Goal: Book appointment/travel/reservation

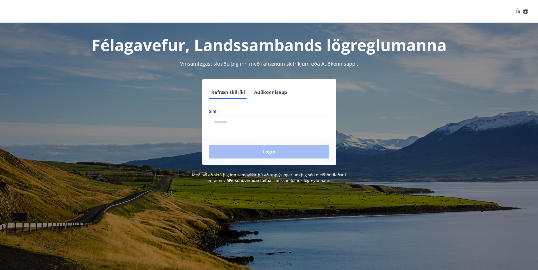
click at [243, 122] on input "phone" at bounding box center [269, 122] width 120 height 14
type input "********"
click at [254, 153] on button "Login" at bounding box center [269, 152] width 120 height 14
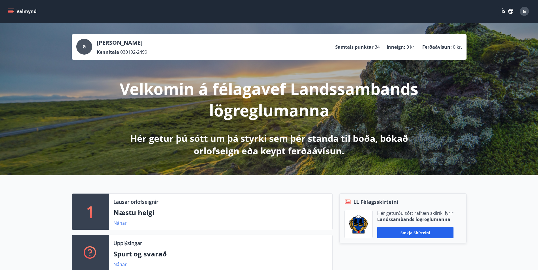
click at [118, 225] on link "Nánar" at bounding box center [119, 223] width 13 height 6
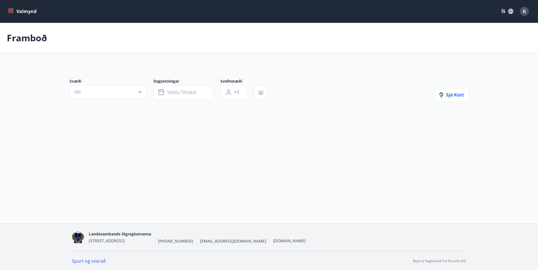
type input "*"
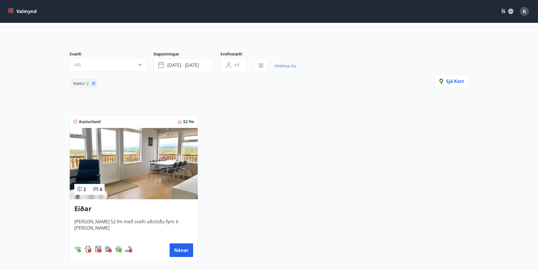
click at [107, 176] on img at bounding box center [134, 163] width 128 height 71
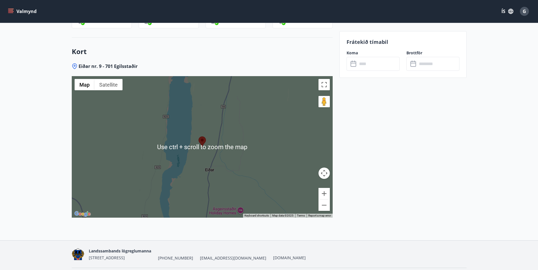
scroll to position [722, 0]
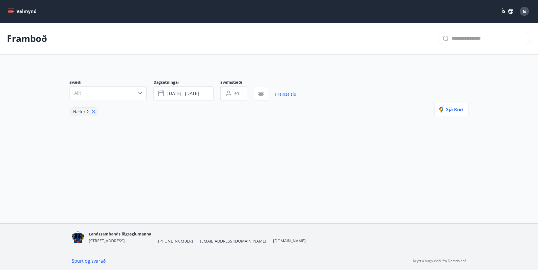
type input "*"
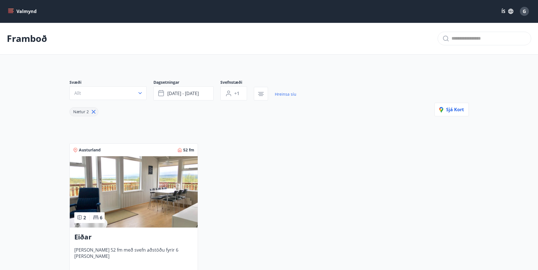
click at [9, 11] on icon "menu" at bounding box center [11, 11] width 6 height 1
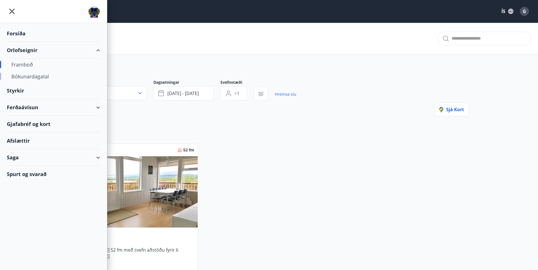
click at [34, 75] on div "Bókunardagatal" at bounding box center [53, 77] width 84 height 12
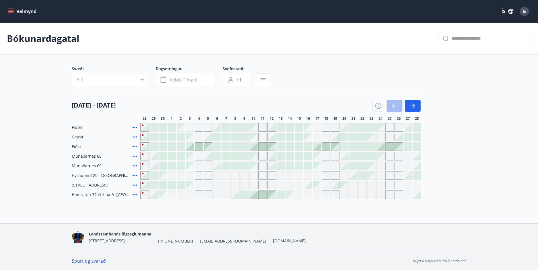
click at [145, 127] on div at bounding box center [145, 128] width 8 height 8
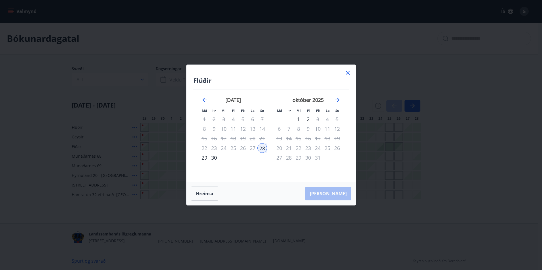
click at [204, 160] on div "29" at bounding box center [205, 158] width 10 height 10
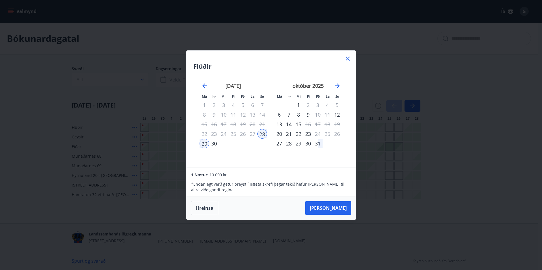
click at [215, 146] on div "30" at bounding box center [214, 144] width 10 height 10
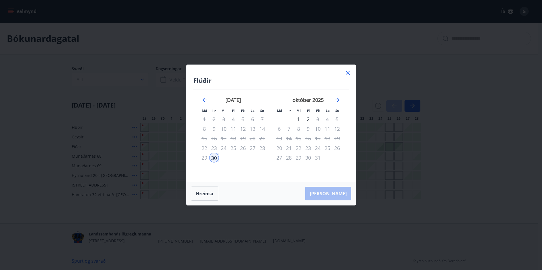
click at [261, 149] on div "28" at bounding box center [262, 148] width 10 height 10
click at [203, 99] on icon "Move backward to switch to the previous month." at bounding box center [204, 100] width 7 height 7
click at [335, 102] on icon "Move forward to switch to the next month." at bounding box center [337, 100] width 7 height 7
click at [310, 119] on div "2" at bounding box center [308, 120] width 10 height 10
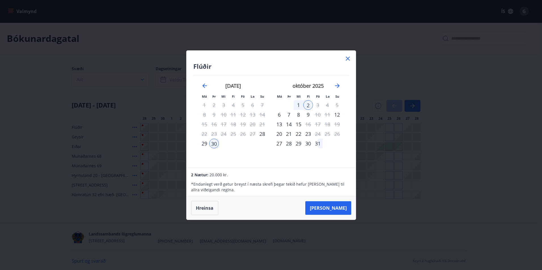
click at [348, 58] on icon at bounding box center [347, 58] width 7 height 7
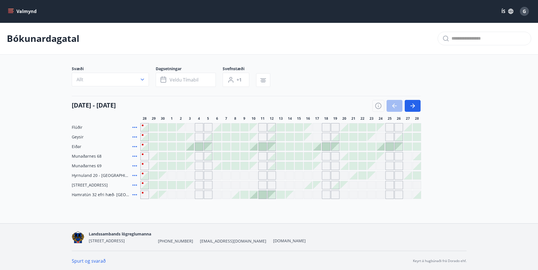
scroll to position [1, 0]
click at [33, 41] on p "Bókunardagatal" at bounding box center [43, 37] width 73 height 12
click at [14, 14] on button "Valmynd" at bounding box center [23, 11] width 32 height 10
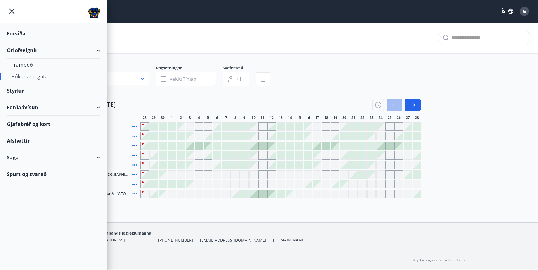
click at [21, 32] on div "Forsíða" at bounding box center [53, 33] width 93 height 17
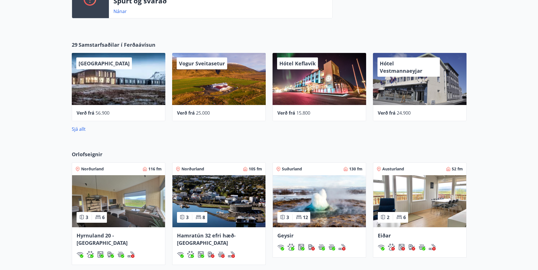
scroll to position [256, 0]
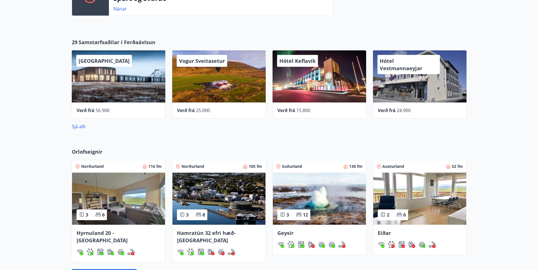
click at [330, 199] on img at bounding box center [319, 199] width 93 height 52
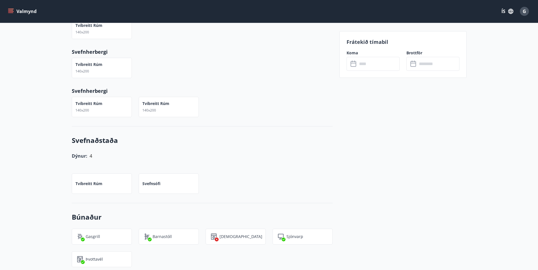
scroll to position [340, 0]
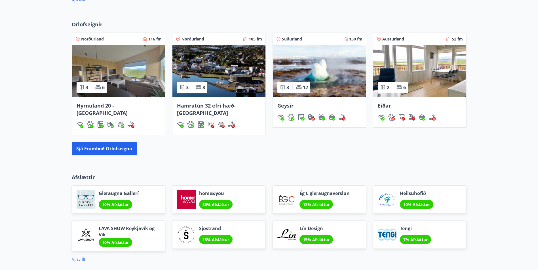
scroll to position [408, 0]
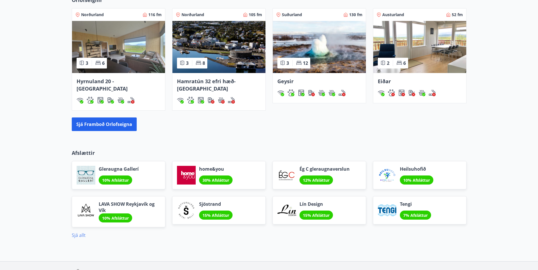
click at [76, 232] on link "Sjá allt" at bounding box center [79, 235] width 14 height 6
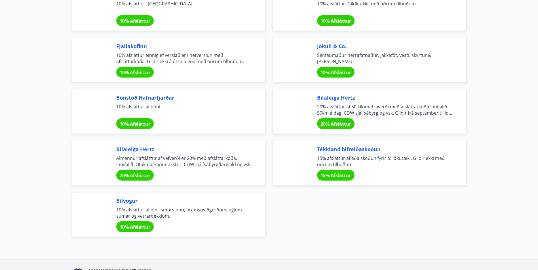
scroll to position [1871, 0]
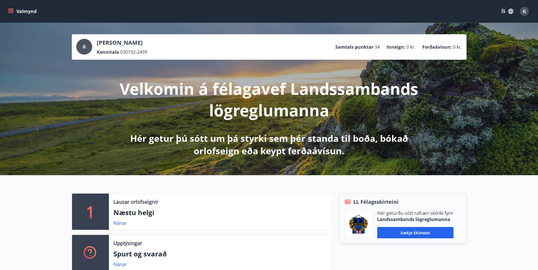
click at [9, 9] on icon "menu" at bounding box center [11, 9] width 6 height 1
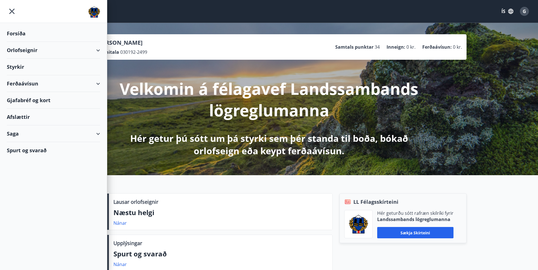
click at [24, 63] on div "Styrkir" at bounding box center [53, 67] width 93 height 17
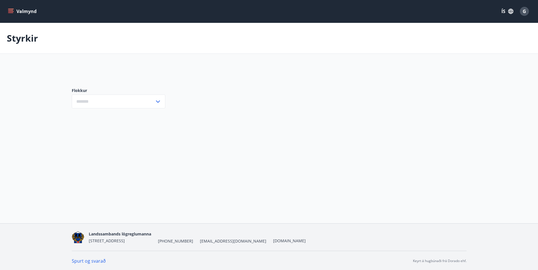
type input "***"
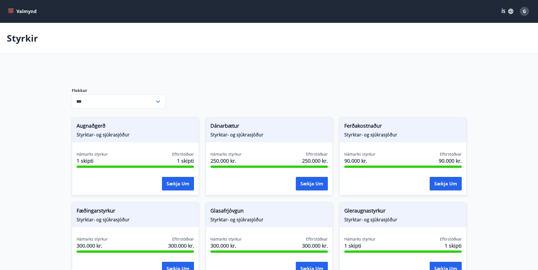
click at [11, 12] on icon "menu" at bounding box center [11, 12] width 6 height 6
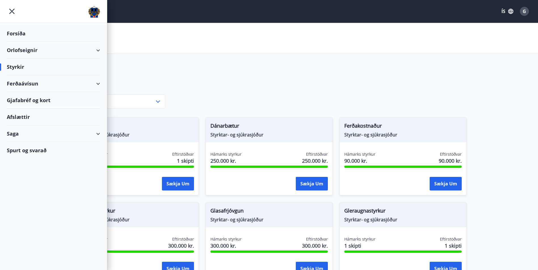
click at [18, 50] on div "Orlofseignir" at bounding box center [53, 50] width 93 height 17
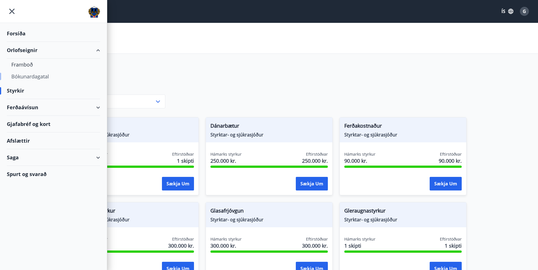
click at [24, 74] on div "Bókunardagatal" at bounding box center [53, 77] width 84 height 12
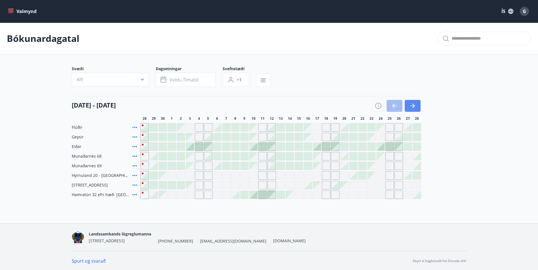
click at [413, 107] on icon "button" at bounding box center [412, 106] width 7 height 7
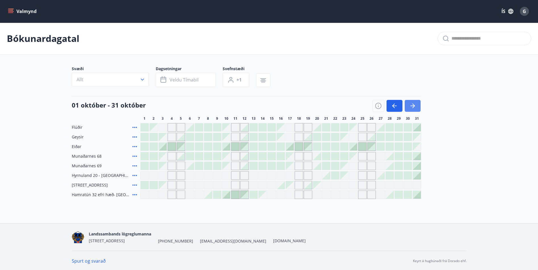
click at [413, 107] on icon "button" at bounding box center [412, 106] width 7 height 7
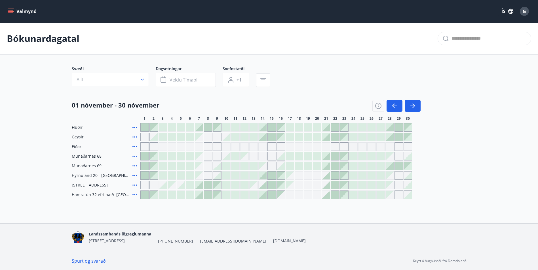
click at [143, 128] on div at bounding box center [145, 128] width 8 height 8
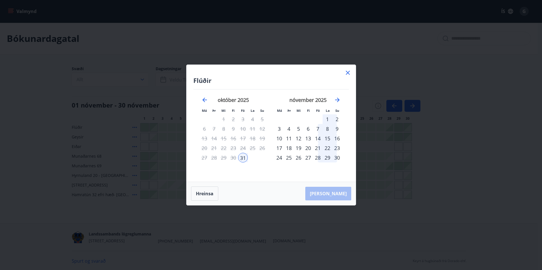
click at [245, 157] on div "31" at bounding box center [243, 158] width 10 height 10
click at [337, 120] on div "2" at bounding box center [337, 120] width 10 height 10
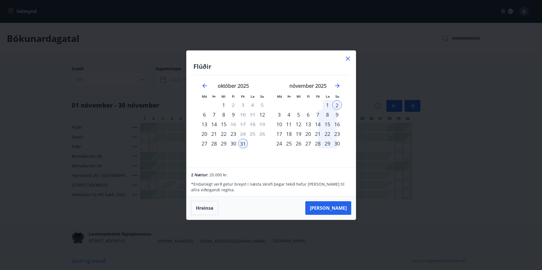
click at [348, 60] on icon at bounding box center [347, 58] width 7 height 7
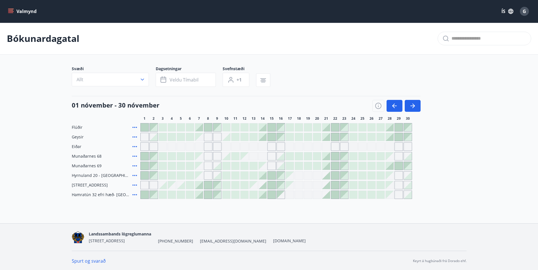
scroll to position [1, 0]
click at [10, 7] on button "Valmynd" at bounding box center [23, 11] width 32 height 10
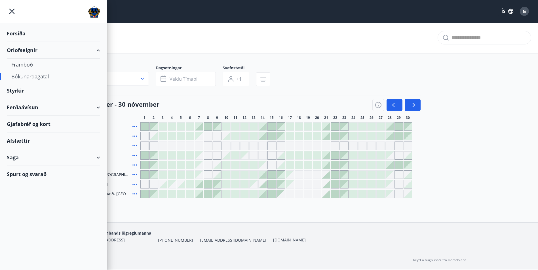
click at [16, 34] on div "Forsíða" at bounding box center [53, 33] width 93 height 17
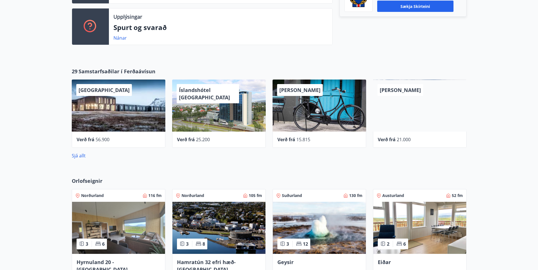
scroll to position [228, 0]
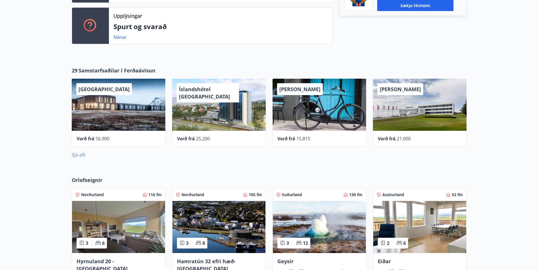
click at [79, 155] on link "Sjá allt" at bounding box center [79, 155] width 14 height 6
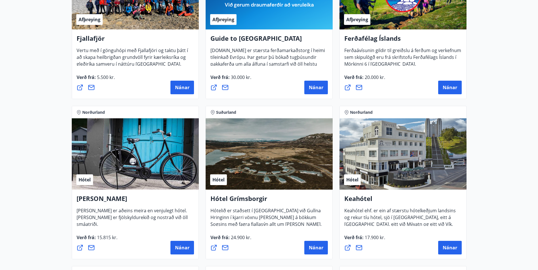
scroll to position [170, 0]
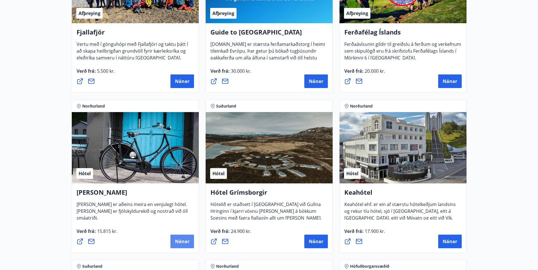
click at [179, 240] on span "Nánar" at bounding box center [182, 242] width 14 height 6
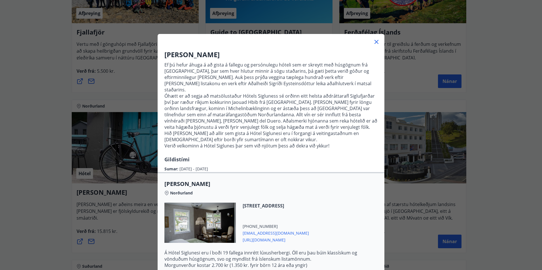
click at [373, 43] on icon at bounding box center [376, 42] width 7 height 7
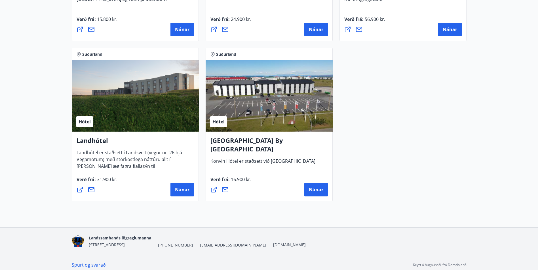
scroll to position [1511, 0]
